Goal: Task Accomplishment & Management: Use online tool/utility

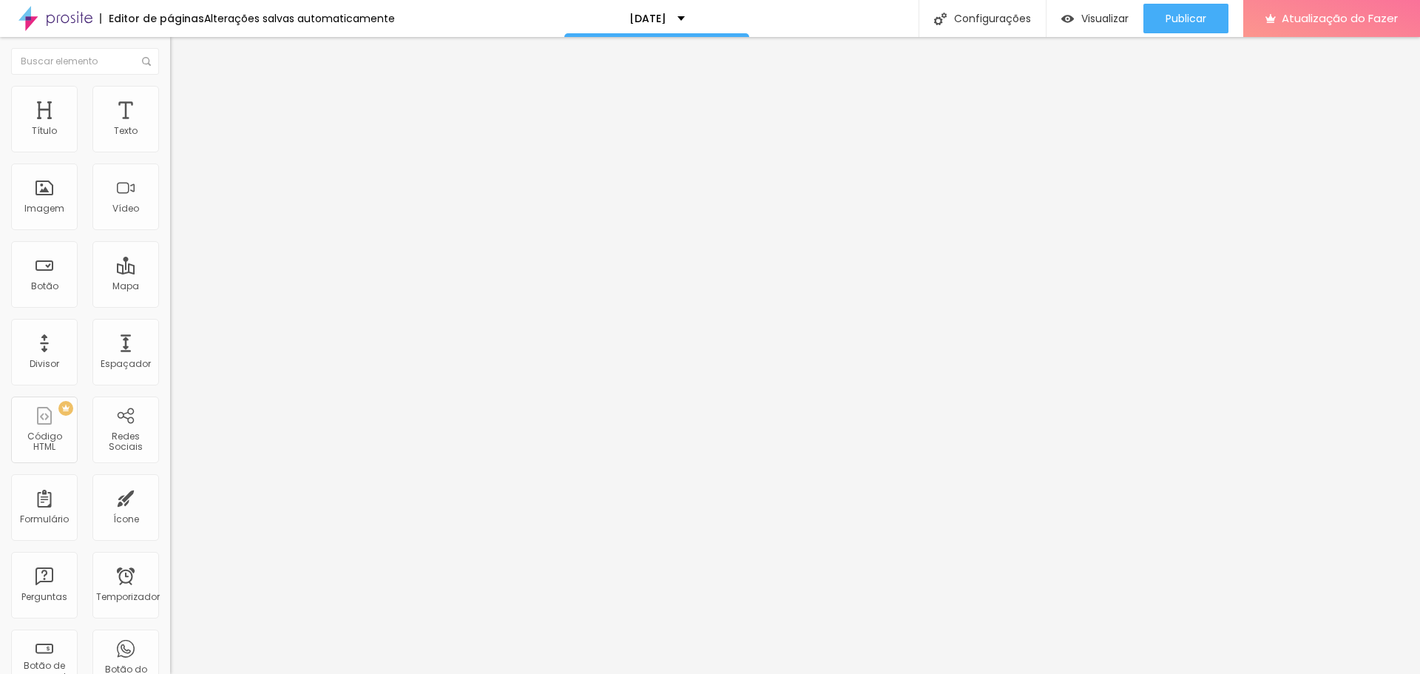
click at [179, 127] on font "Trocar imagem" at bounding box center [215, 121] width 72 height 13
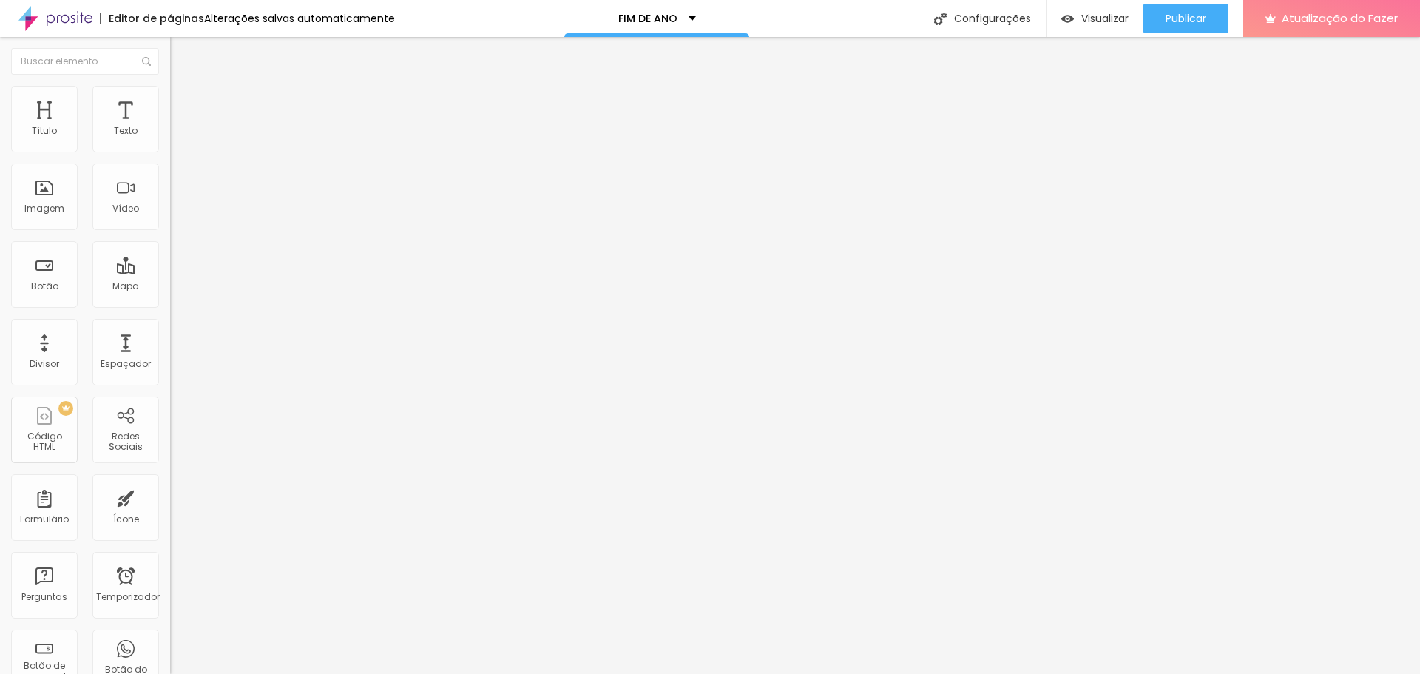
click at [1189, 13] on font "Publicar" at bounding box center [1186, 18] width 41 height 15
click at [1206, 11] on font "Publicar" at bounding box center [1186, 18] width 41 height 15
click at [1185, 13] on font "Publicar" at bounding box center [1186, 18] width 41 height 15
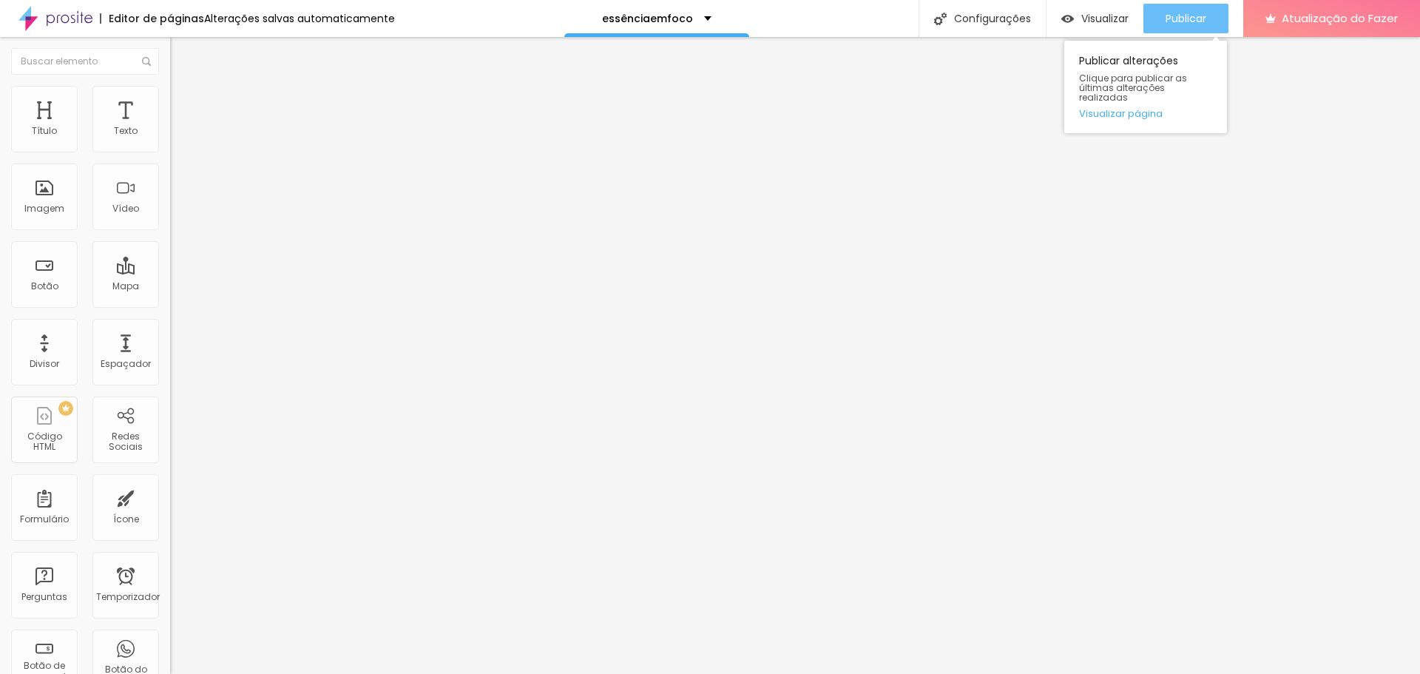
click at [1203, 20] on font "Publicar" at bounding box center [1186, 18] width 41 height 15
